Goal: Task Accomplishment & Management: Manage account settings

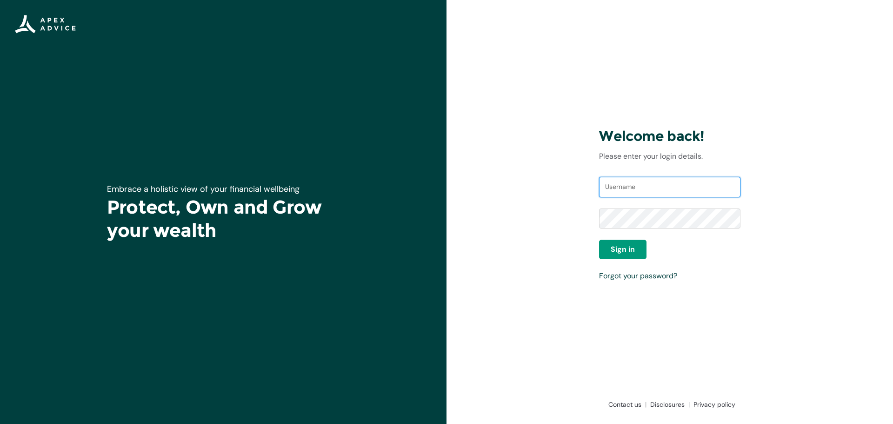
type input "deepakd@apexgroup.co.nz.prod.portaltest"
drag, startPoint x: 400, startPoint y: 205, endPoint x: 554, endPoint y: 307, distance: 184.8
click at [554, 307] on div "Welcome back! Please enter your login details. Username deepakd@apexgroup.co.nz…" at bounding box center [669, 212] width 446 height 424
click at [627, 241] on button "Sign in" at bounding box center [622, 250] width 47 height 20
click at [511, 268] on div "Welcome back! Please enter your login details. Username deepakd@apexgroup.co.nz…" at bounding box center [669, 212] width 446 height 424
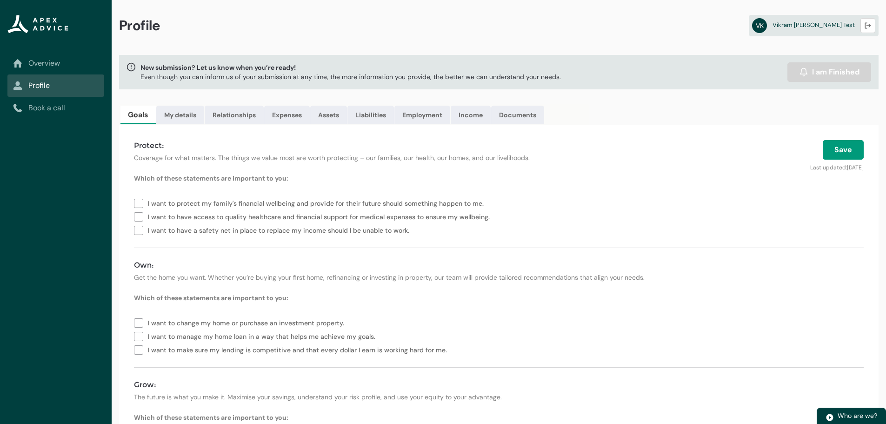
click at [534, 2] on div "Profile VK Vikram Kamboj Test Logout" at bounding box center [499, 27] width 774 height 55
